Goal: Task Accomplishment & Management: Manage account settings

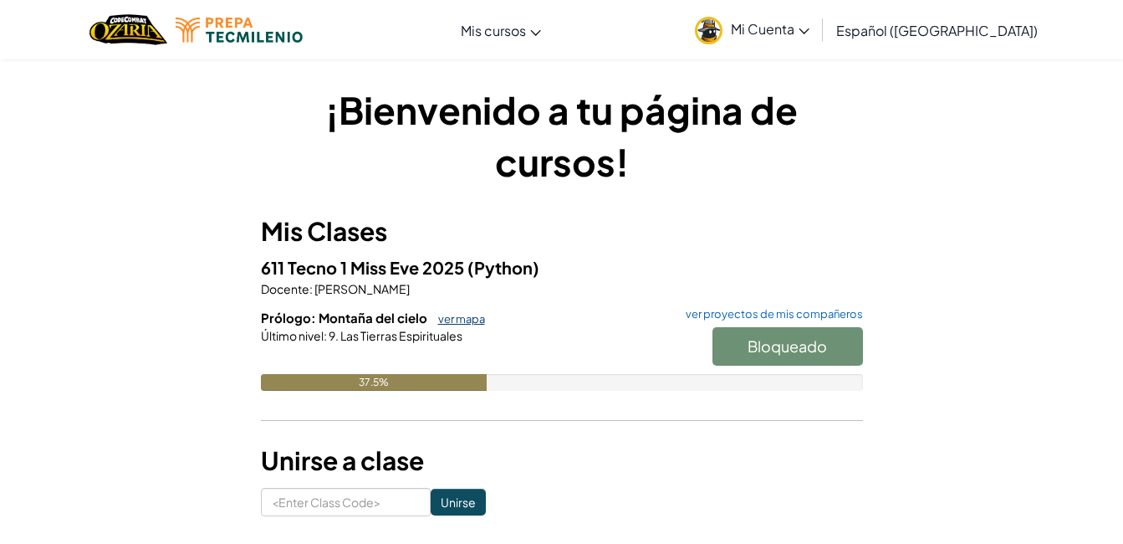
click at [443, 320] on link "ver mapa" at bounding box center [457, 318] width 55 height 13
click at [810, 27] on span "Mi Cuenta" at bounding box center [770, 29] width 79 height 18
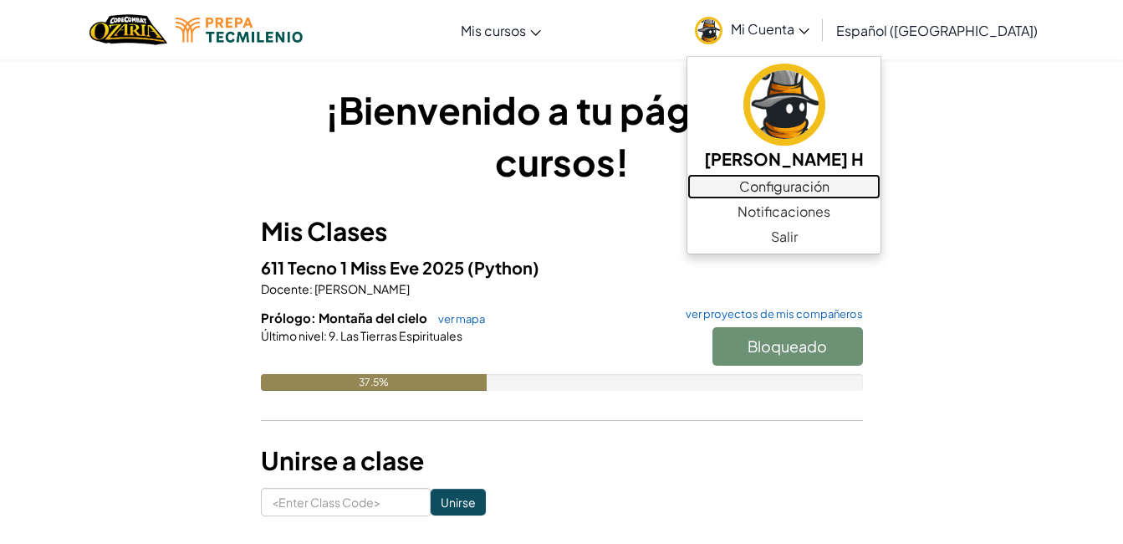
click at [829, 186] on link "Configuración" at bounding box center [784, 186] width 193 height 25
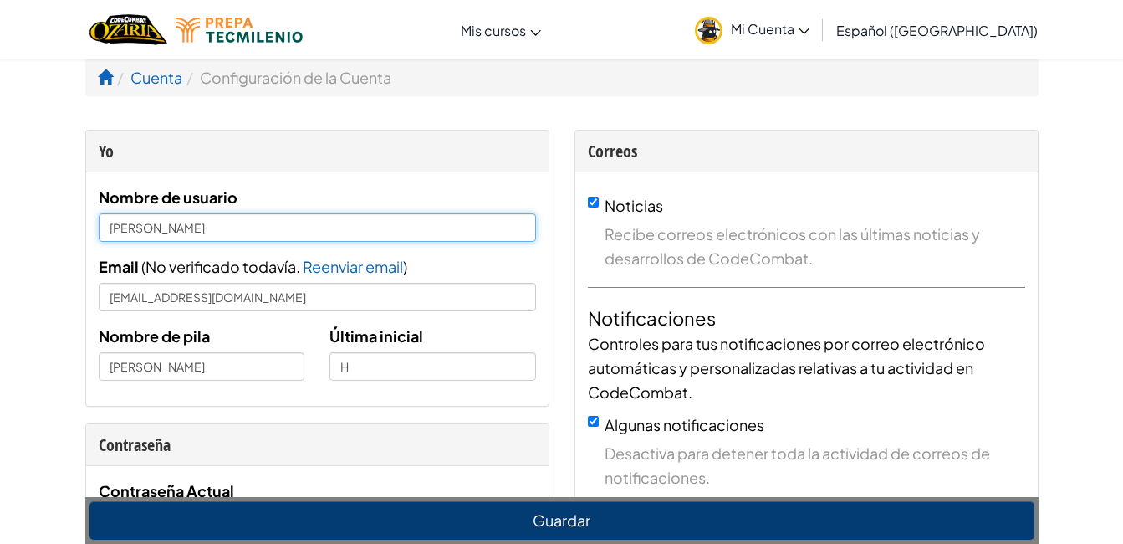
click at [193, 232] on input "[PERSON_NAME]" at bounding box center [318, 227] width 438 height 28
type input "Itzel Hernández"
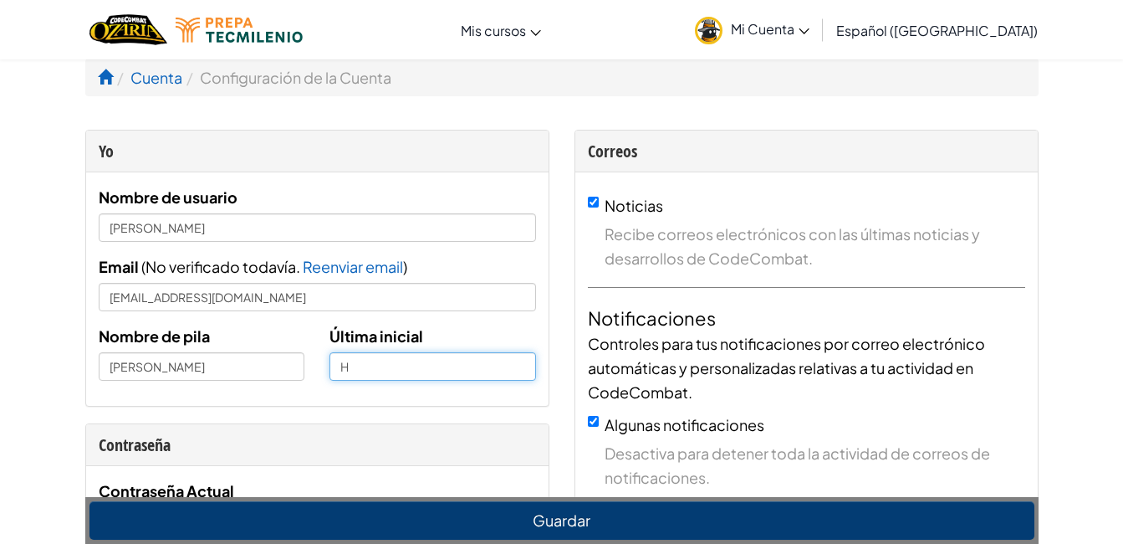
click at [368, 361] on input "H" at bounding box center [433, 366] width 207 height 28
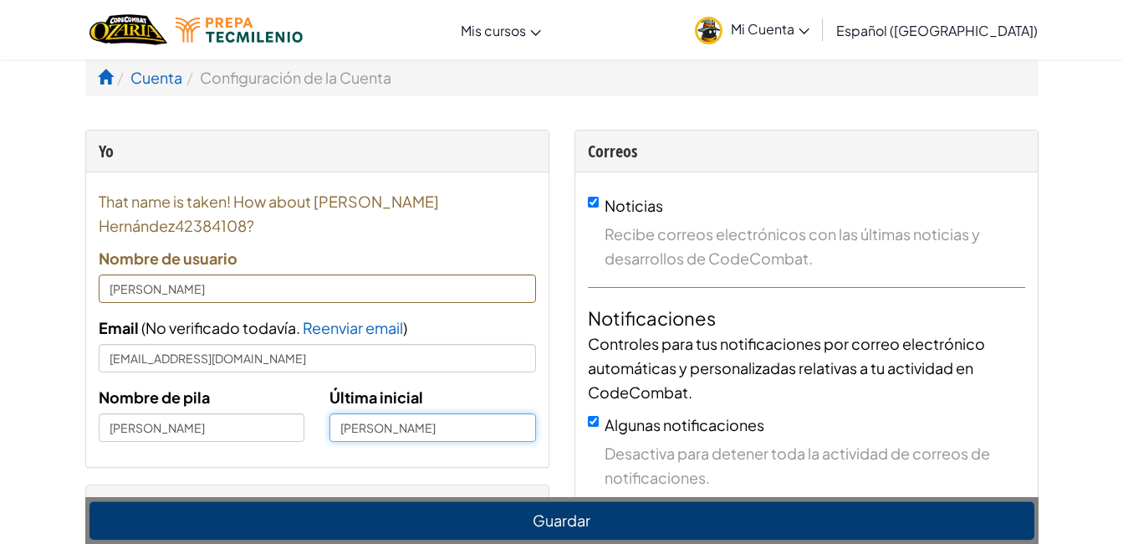
type input "Hernández"
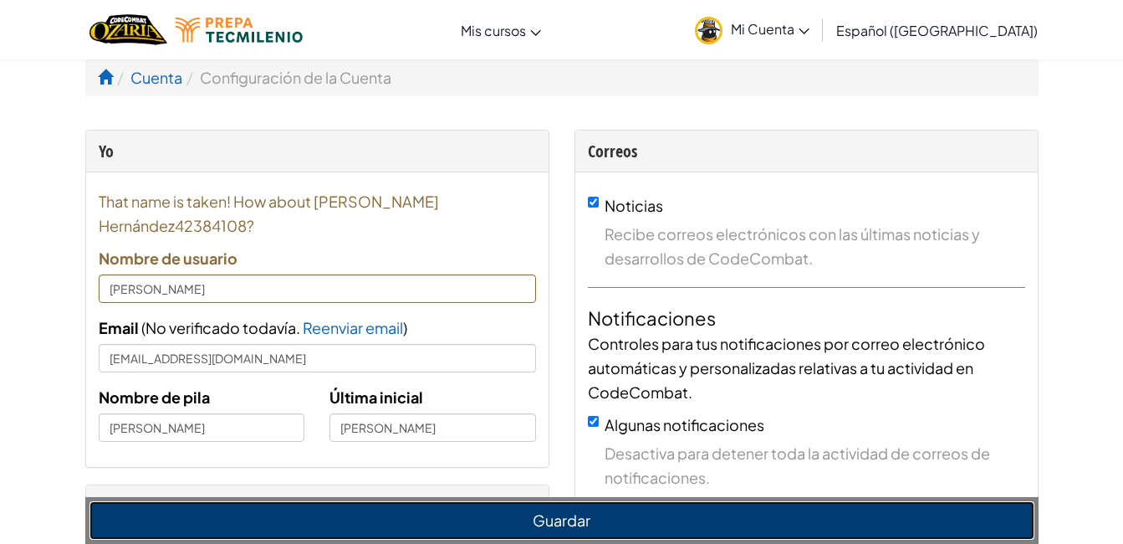
click at [551, 514] on button "Guardar" at bounding box center [562, 520] width 945 height 38
type input "Itzel Hernández42384108"
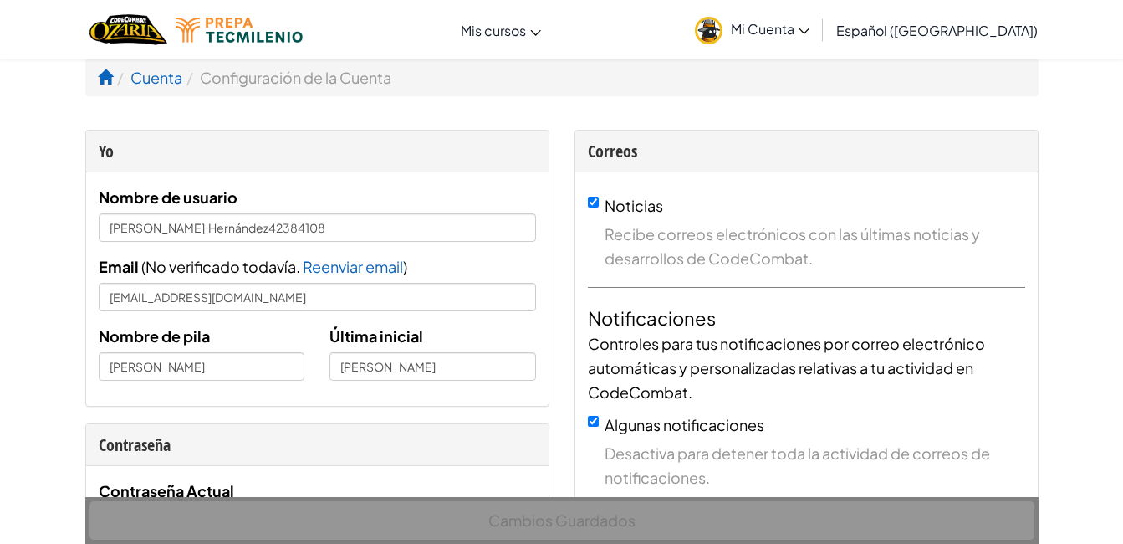
click at [119, 79] on li "Cuenta" at bounding box center [147, 77] width 69 height 24
click at [104, 69] on span at bounding box center [105, 76] width 15 height 15
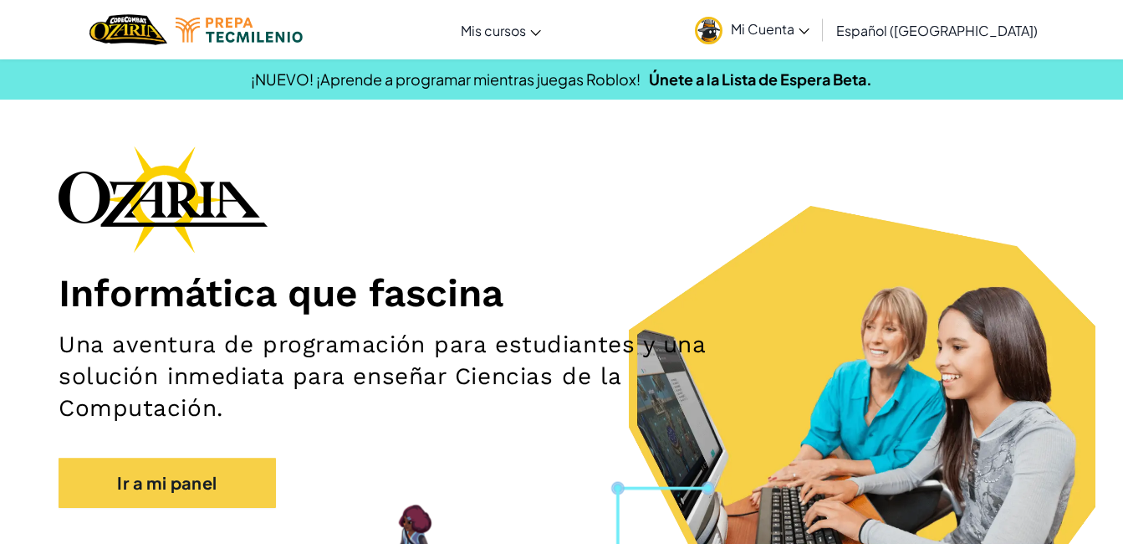
click at [807, 28] on span "Mi Cuenta" at bounding box center [770, 29] width 79 height 18
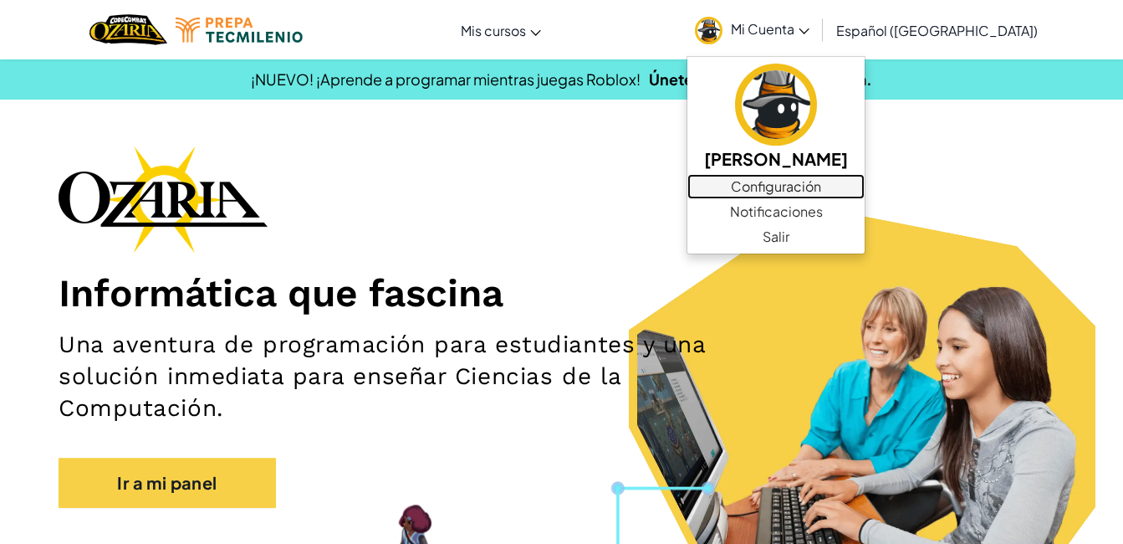
click at [865, 192] on link "Configuración" at bounding box center [776, 186] width 177 height 25
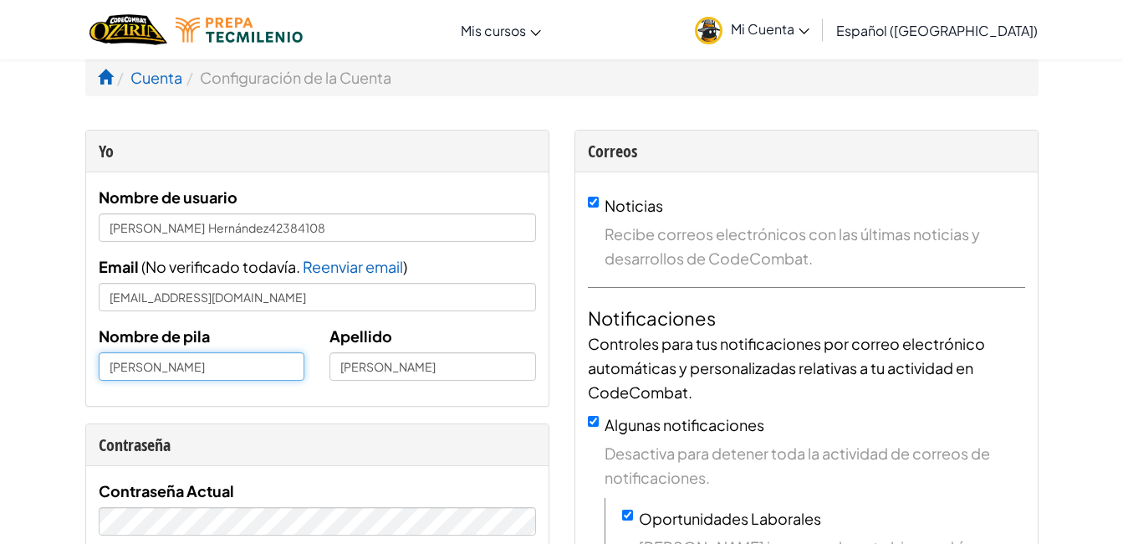
click at [201, 371] on input "Itzel Esmeralda" at bounding box center [202, 366] width 207 height 28
type input "Itzel"
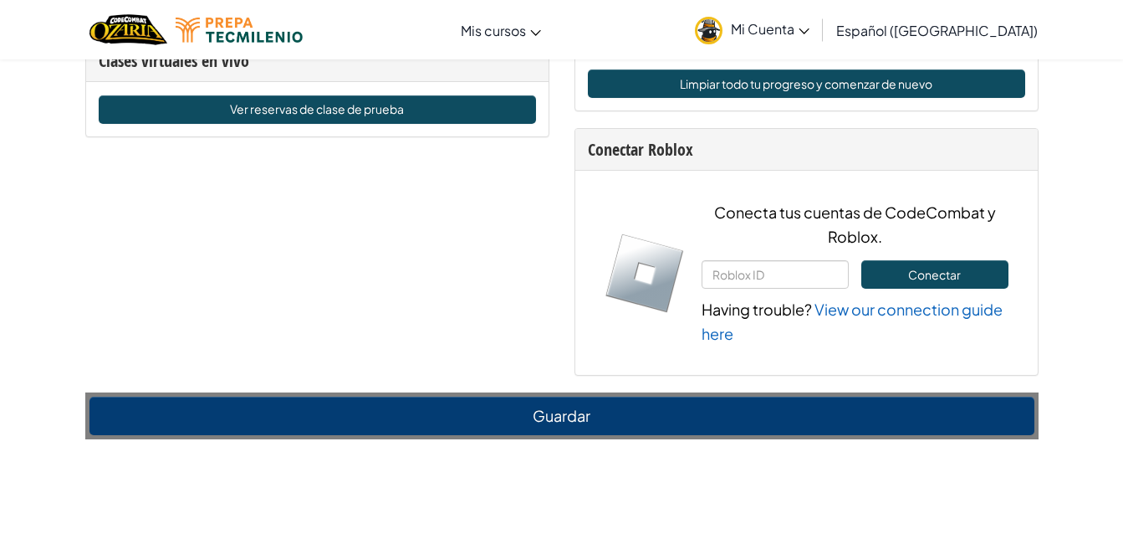
scroll to position [1327, 0]
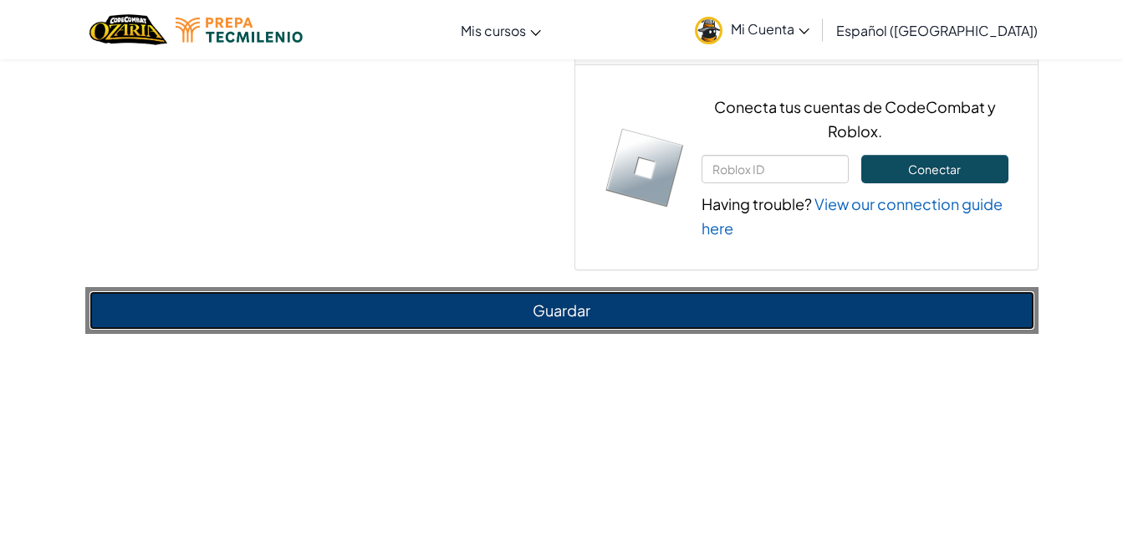
click at [837, 311] on button "Guardar" at bounding box center [562, 310] width 945 height 38
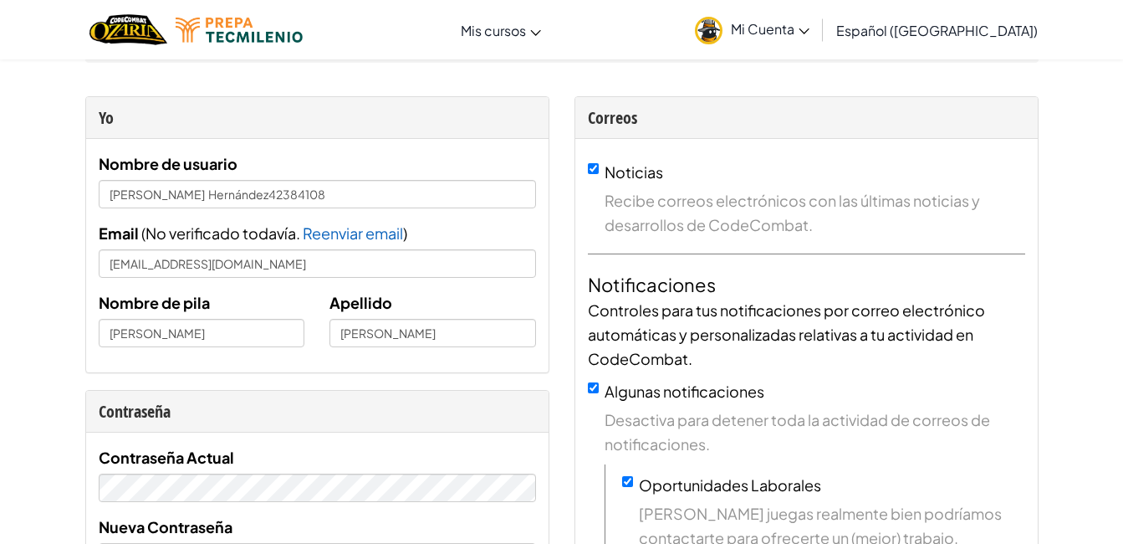
scroll to position [0, 0]
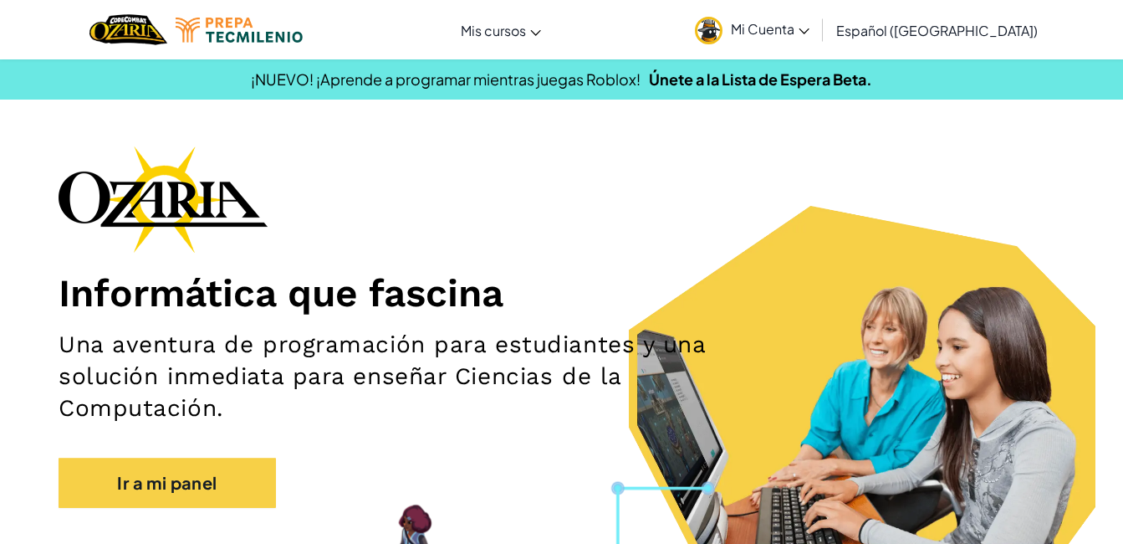
click at [810, 33] on span "Mi Cuenta" at bounding box center [770, 29] width 79 height 18
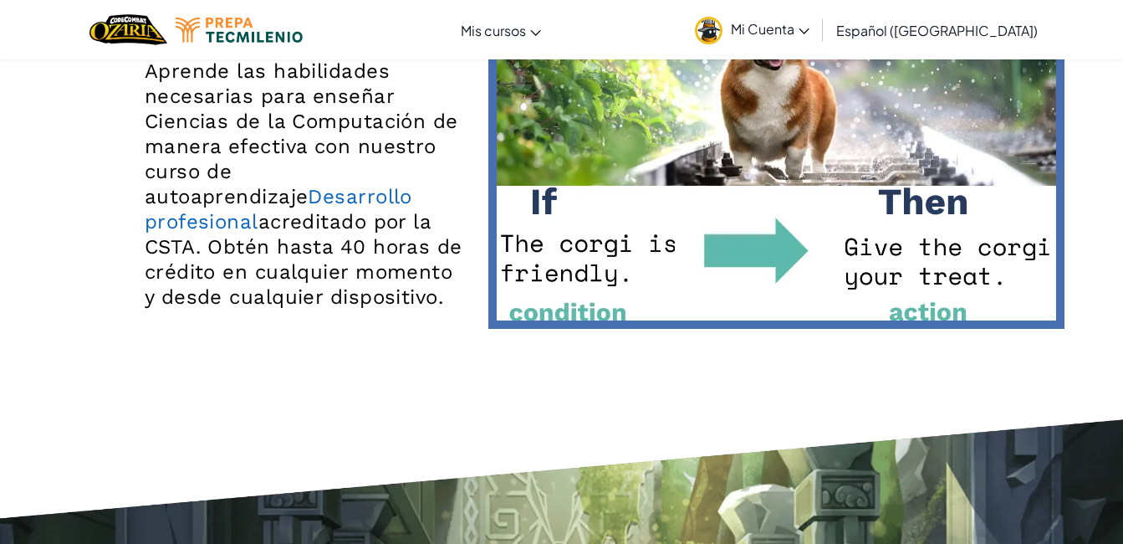
scroll to position [2960, 0]
